Goal: Entertainment & Leisure: Consume media (video, audio)

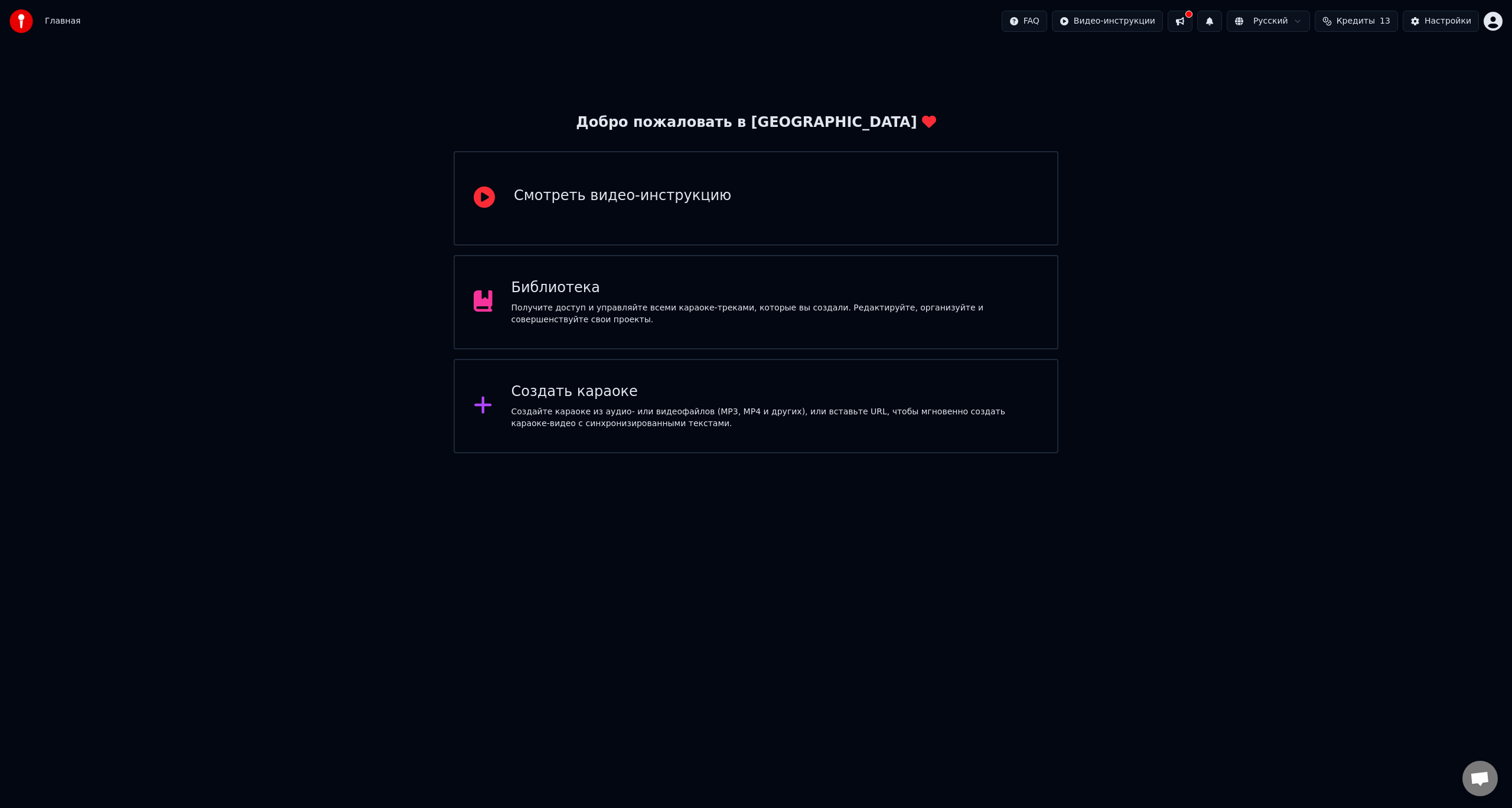
click at [660, 312] on div "Получите доступ и управляйте всеми караоке-треками, которые вы создали. Редакти…" at bounding box center [775, 313] width 527 height 23
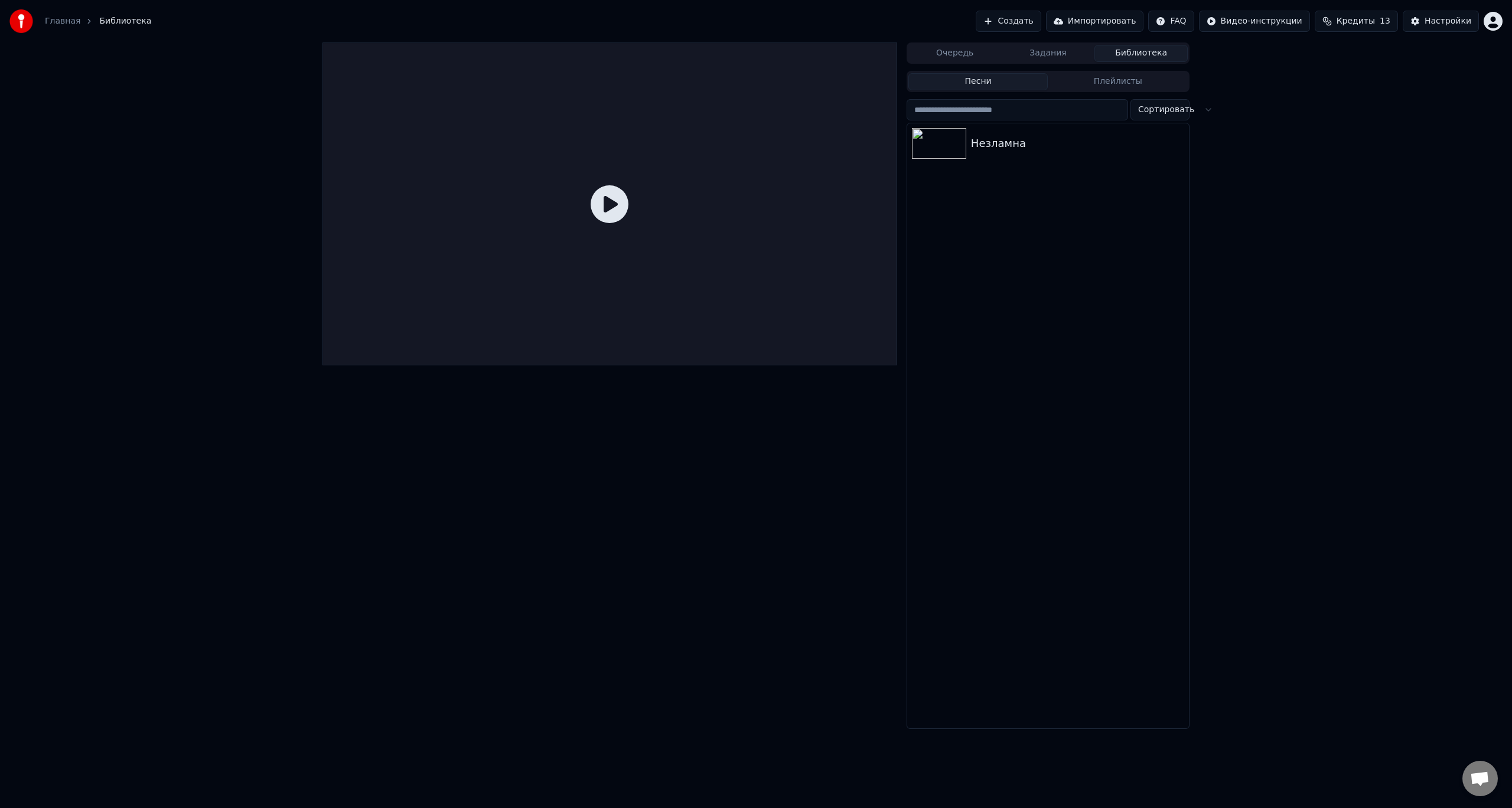
click at [602, 204] on icon at bounding box center [609, 204] width 38 height 38
click at [607, 207] on icon at bounding box center [609, 204] width 38 height 38
click at [945, 152] on img at bounding box center [939, 143] width 55 height 31
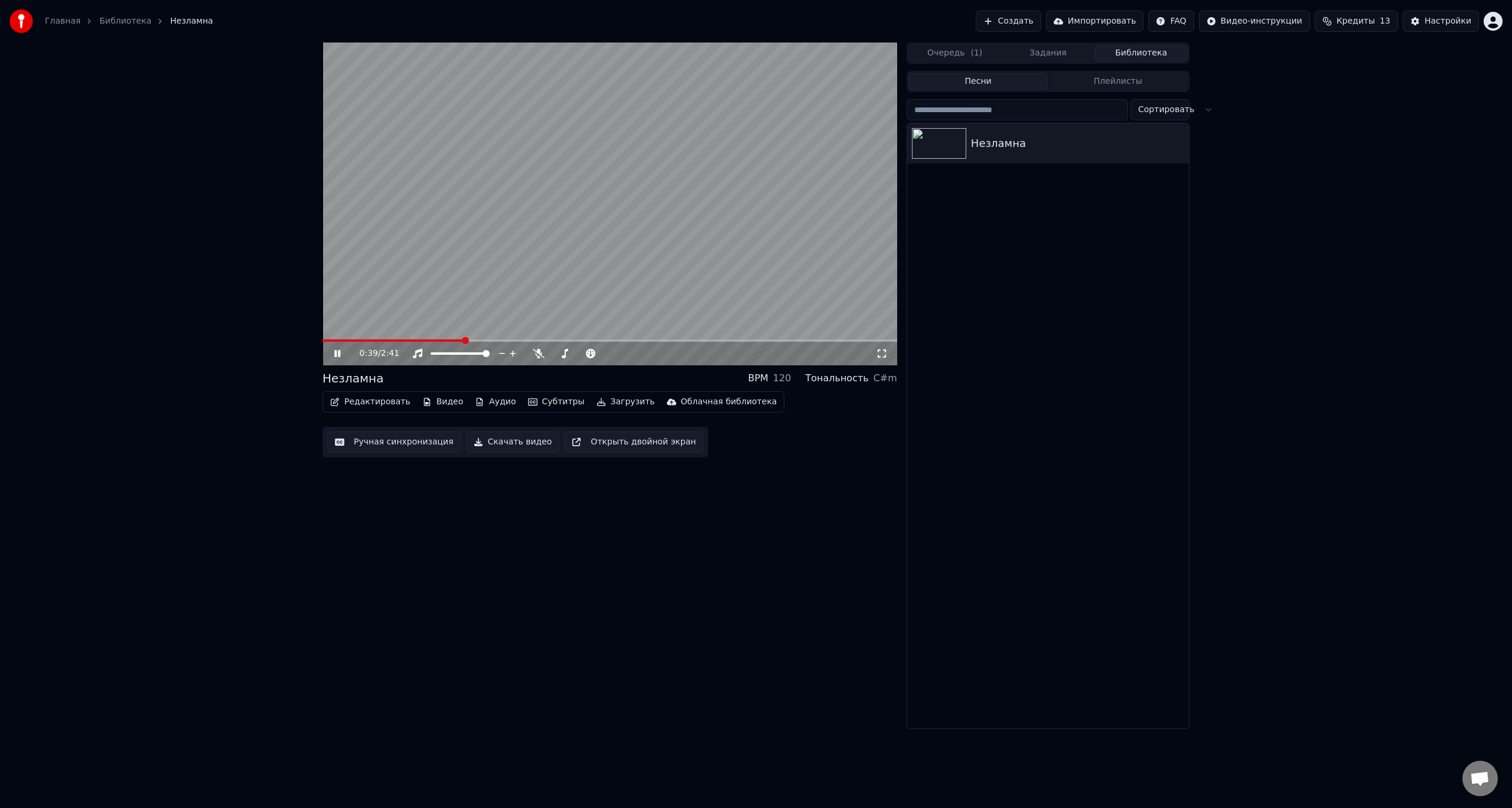
click at [340, 356] on icon at bounding box center [337, 354] width 6 height 7
click at [242, 468] on div "0:39 / 2:41 Незламна BPM 120 Тональность C#m Редактировать Видео Аудио Субтитры…" at bounding box center [756, 385] width 1512 height 686
